Goal: Information Seeking & Learning: Learn about a topic

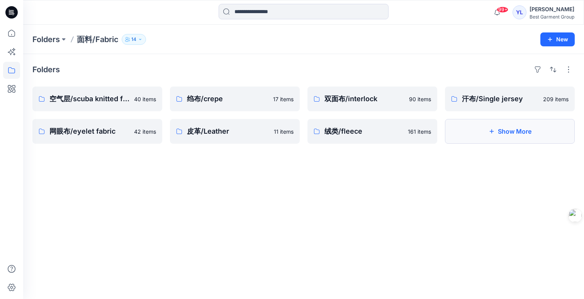
click at [515, 137] on button "Show More" at bounding box center [510, 131] width 130 height 25
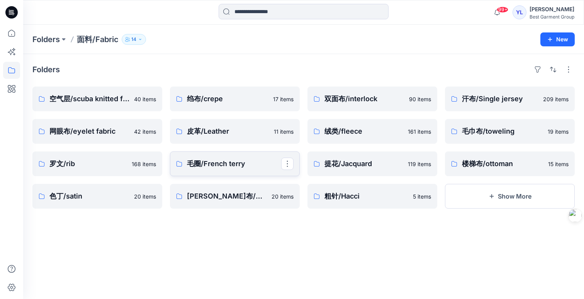
click at [227, 173] on link "毛圈/French terry" at bounding box center [235, 163] width 130 height 25
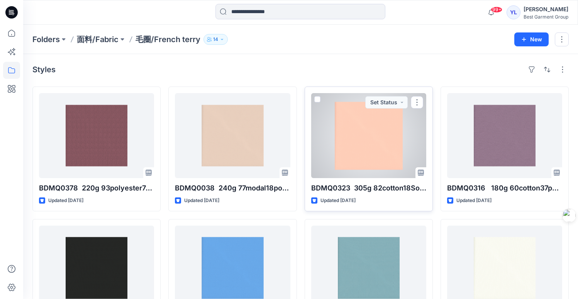
scroll to position [2, 0]
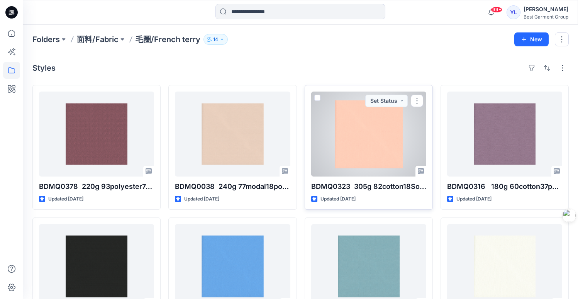
click at [352, 136] on div at bounding box center [368, 134] width 115 height 85
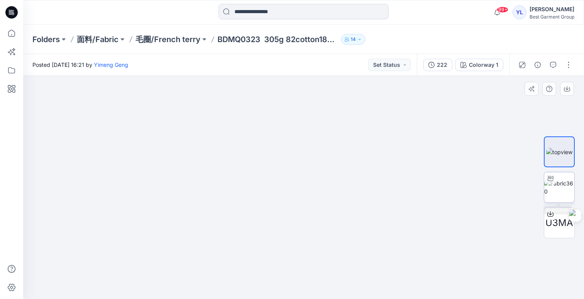
click at [553, 192] on img at bounding box center [559, 187] width 30 height 16
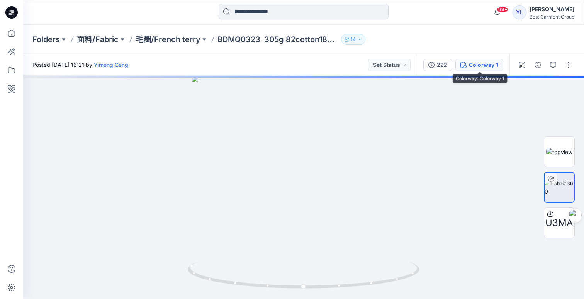
click at [490, 63] on div "Colorway 1" at bounding box center [483, 65] width 29 height 8
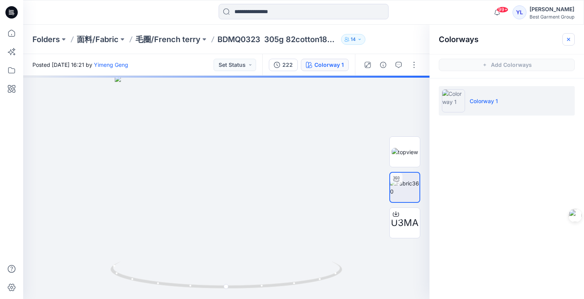
click at [571, 37] on icon "button" at bounding box center [569, 39] width 6 height 6
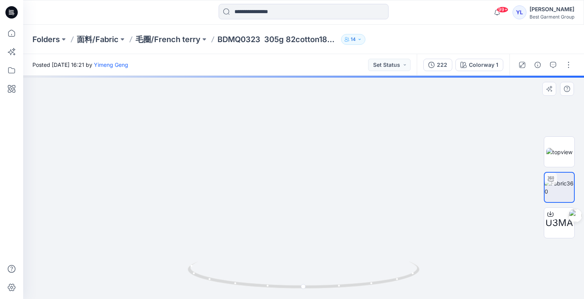
drag, startPoint x: 253, startPoint y: 220, endPoint x: 236, endPoint y: 142, distance: 80.4
drag, startPoint x: 212, startPoint y: 150, endPoint x: 277, endPoint y: 209, distance: 88.6
click at [226, 207] on img at bounding box center [303, 140] width 331 height 317
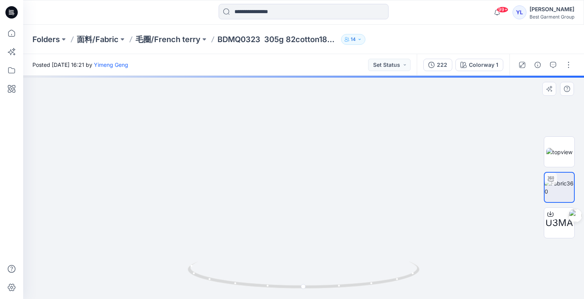
drag, startPoint x: 223, startPoint y: 185, endPoint x: 309, endPoint y: 207, distance: 89.0
drag, startPoint x: 280, startPoint y: 152, endPoint x: 265, endPoint y: 202, distance: 52.0
drag, startPoint x: 326, startPoint y: 163, endPoint x: 316, endPoint y: 201, distance: 39.2
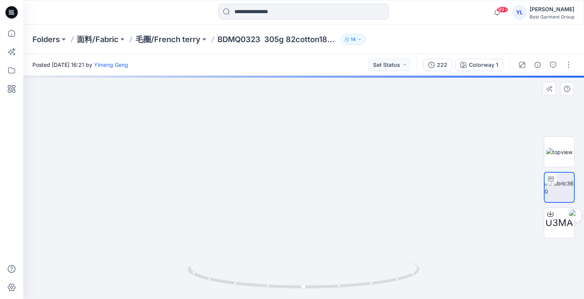
click at [316, 201] on img at bounding box center [379, 16] width 763 height 565
drag, startPoint x: 325, startPoint y: 184, endPoint x: 275, endPoint y: 245, distance: 79.3
click at [275, 245] on img at bounding box center [383, 20] width 871 height 557
drag, startPoint x: 261, startPoint y: 216, endPoint x: 259, endPoint y: 223, distance: 7.5
click at [259, 223] on img at bounding box center [345, 79] width 871 height 439
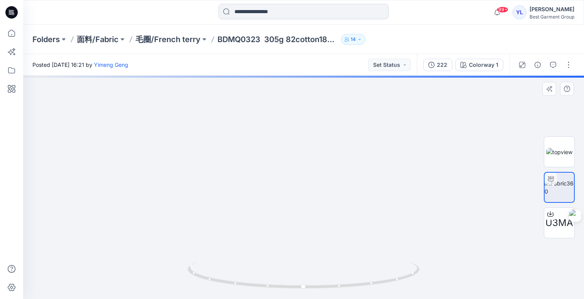
click at [268, 92] on img at bounding box center [303, 73] width 547 height 452
drag, startPoint x: 257, startPoint y: 155, endPoint x: 255, endPoint y: 159, distance: 4.7
click at [258, 151] on img at bounding box center [303, 73] width 547 height 452
drag, startPoint x: 274, startPoint y: 144, endPoint x: 258, endPoint y: 142, distance: 16.0
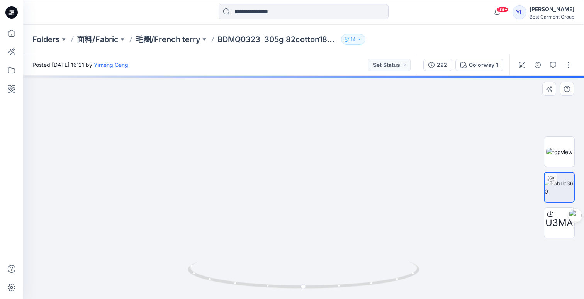
drag, startPoint x: 127, startPoint y: 165, endPoint x: 209, endPoint y: 142, distance: 84.7
drag, startPoint x: 397, startPoint y: 151, endPoint x: 345, endPoint y: 209, distance: 78.0
